Goal: Transaction & Acquisition: Purchase product/service

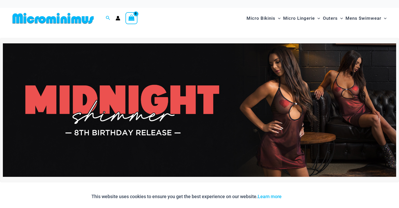
click at [205, 24] on div "Micro Bikinis Menu Toggle Sexy Bikini Sets Bikini Tops Bikini Bottoms Menu Togg…" at bounding box center [291, 18] width 195 height 21
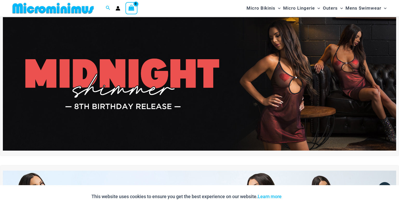
scroll to position [23, 0]
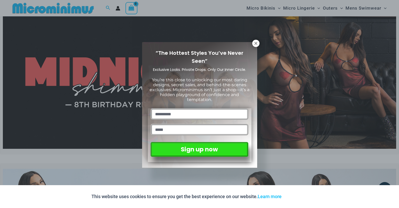
click at [258, 46] on div "“The Hottest Styles You’ve Never Seen” Exclusive Looks. Private Drops. Only Our…" at bounding box center [199, 104] width 399 height 208
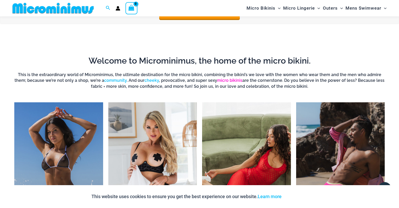
scroll to position [326, 0]
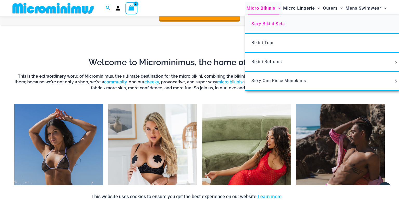
click at [268, 25] on span "Sexy Bikini Sets" at bounding box center [268, 23] width 33 height 5
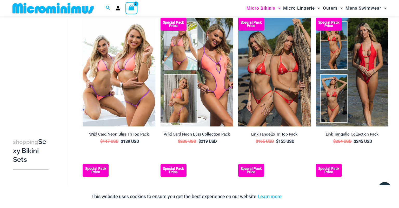
scroll to position [408, 0]
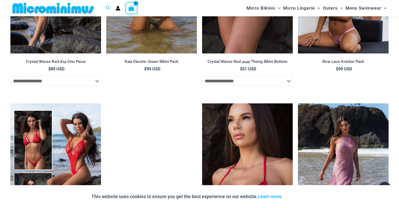
scroll to position [1506, 0]
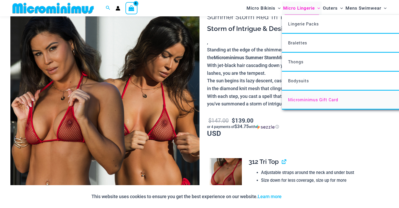
scroll to position [50, 0]
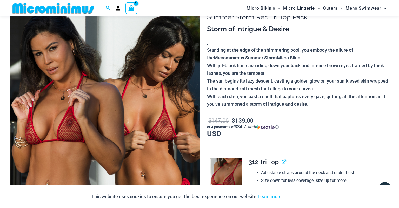
click at [144, 133] on img at bounding box center [104, 139] width 189 height 284
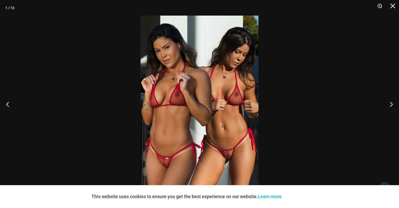
click at [192, 104] on img at bounding box center [200, 104] width 118 height 177
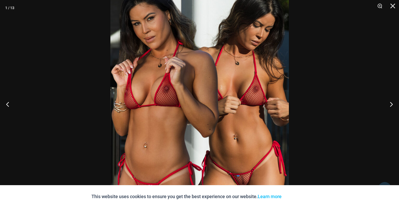
click at [61, 197] on div "This website uses cookies to ensure you get the best experience on our website.…" at bounding box center [199, 196] width 399 height 23
click at [393, 104] on button "Next" at bounding box center [390, 104] width 20 height 26
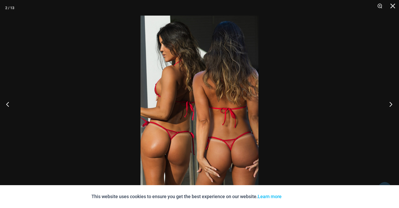
click at [393, 104] on button "Next" at bounding box center [390, 104] width 20 height 26
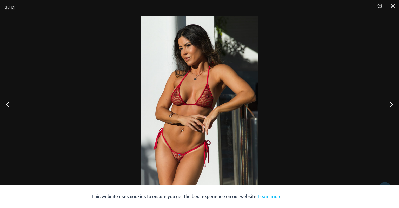
click at [189, 146] on img at bounding box center [200, 104] width 118 height 177
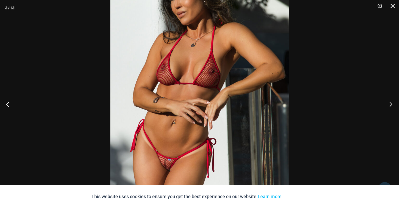
click at [390, 104] on button "Next" at bounding box center [390, 104] width 20 height 26
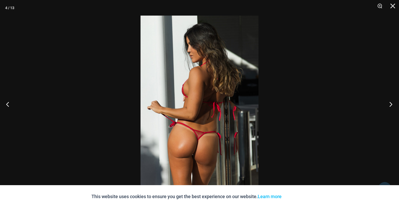
click at [392, 107] on button "Next" at bounding box center [390, 104] width 20 height 26
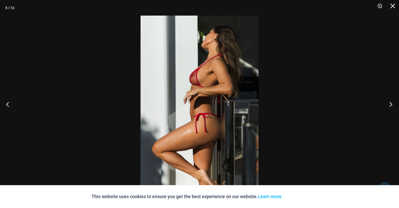
click at [392, 102] on button "Next" at bounding box center [390, 104] width 20 height 26
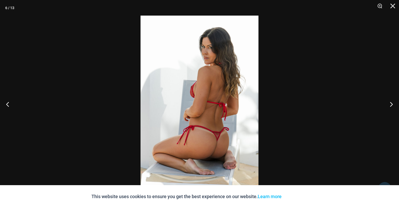
click at [219, 68] on img at bounding box center [200, 104] width 118 height 177
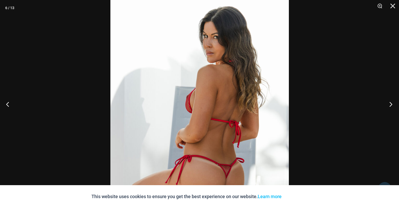
click at [390, 103] on button "Next" at bounding box center [390, 104] width 20 height 26
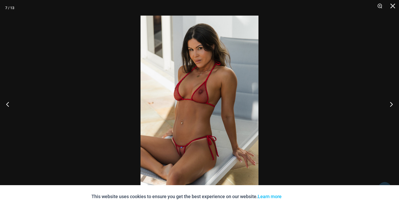
click at [204, 65] on img at bounding box center [200, 104] width 118 height 177
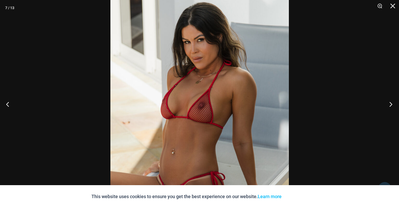
click at [390, 105] on button "Next" at bounding box center [390, 104] width 20 height 26
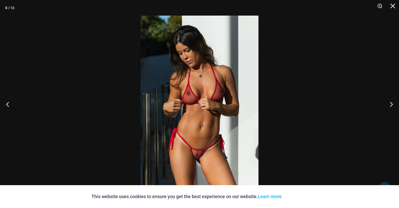
click at [199, 150] on img at bounding box center [200, 104] width 118 height 177
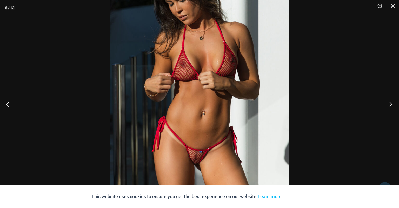
click at [392, 106] on button "Next" at bounding box center [390, 104] width 20 height 26
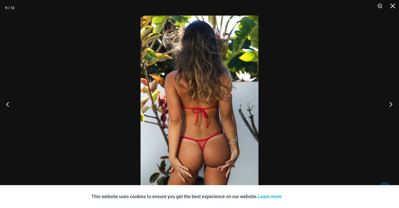
click at [393, 105] on button "Next" at bounding box center [390, 104] width 20 height 26
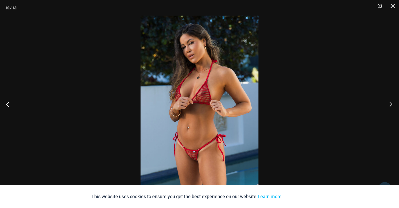
click at [393, 105] on button "Next" at bounding box center [390, 104] width 20 height 26
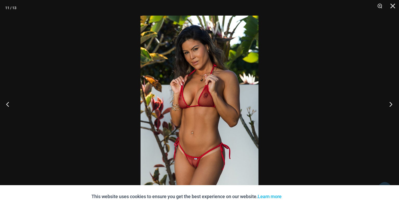
click at [390, 106] on button "Next" at bounding box center [390, 104] width 20 height 26
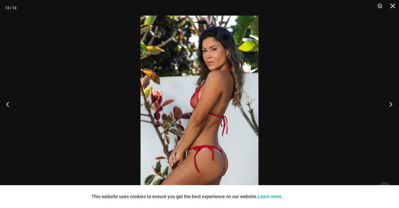
click at [390, 106] on button "Next" at bounding box center [390, 104] width 20 height 26
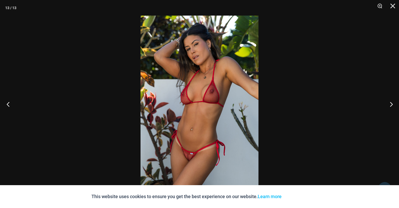
click at [8, 103] on button "Previous" at bounding box center [10, 104] width 20 height 26
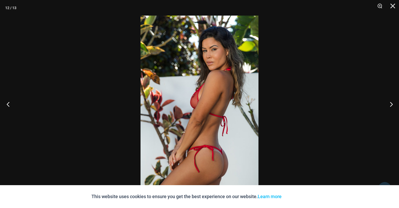
click at [9, 102] on button "Previous" at bounding box center [10, 104] width 20 height 26
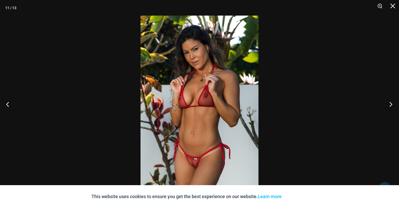
click at [392, 103] on button "Next" at bounding box center [390, 104] width 20 height 26
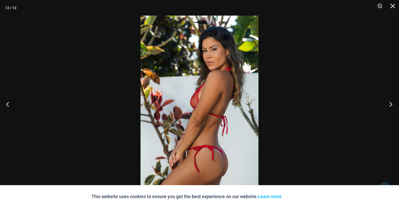
click at [392, 103] on button "Next" at bounding box center [390, 104] width 20 height 26
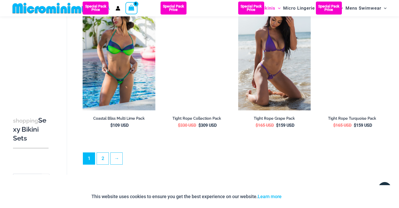
scroll to position [1180, 0]
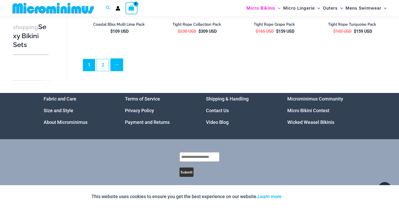
click at [116, 67] on link "→" at bounding box center [117, 65] width 12 height 12
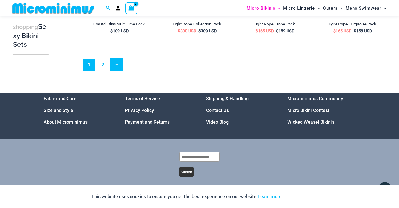
scroll to position [1181, 0]
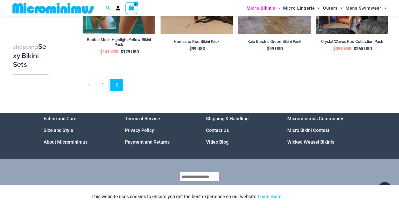
scroll to position [297, 0]
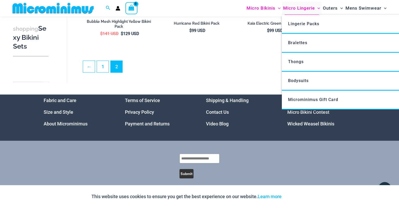
click at [296, 9] on span "Micro Lingerie" at bounding box center [299, 8] width 32 height 13
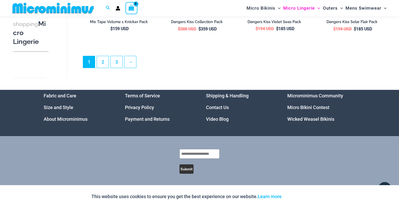
scroll to position [1302, 0]
click at [103, 56] on link "2" at bounding box center [103, 62] width 12 height 12
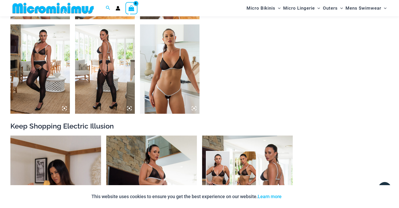
scroll to position [518, 0]
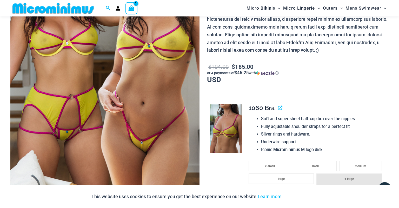
scroll to position [161, 0]
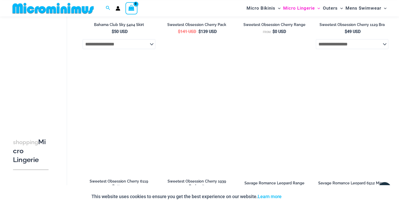
scroll to position [957, 0]
